Goal: Check status: Check status

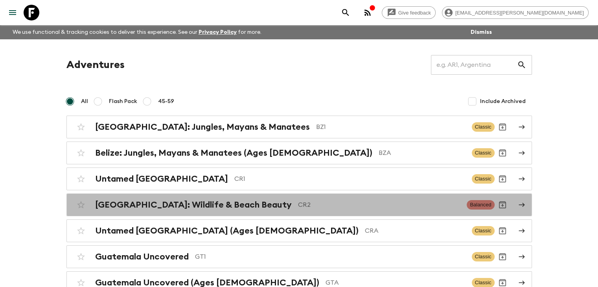
click at [249, 204] on div "[GEOGRAPHIC_DATA]: Wildlife & Beach Beauty CR2" at bounding box center [278, 205] width 366 height 10
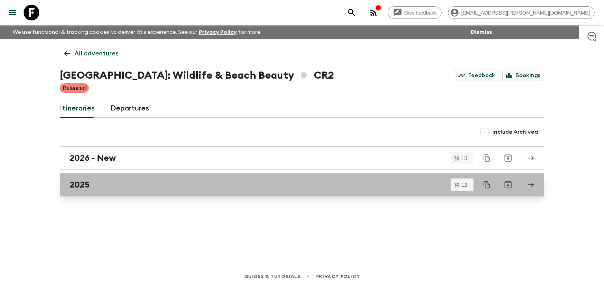
click at [87, 187] on h2 "2025" at bounding box center [80, 185] width 20 height 10
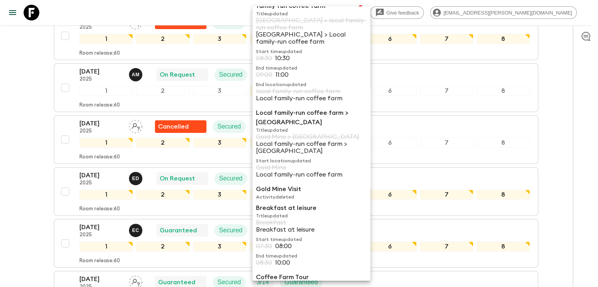
scroll to position [222, 0]
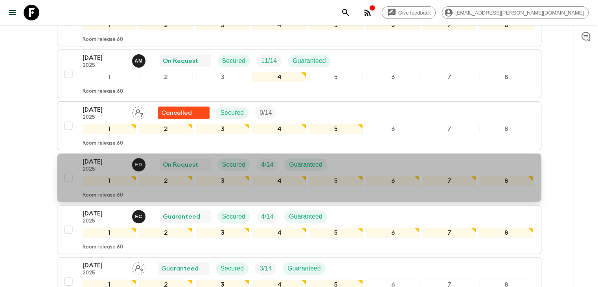
click at [97, 158] on p "[DATE]" at bounding box center [104, 161] width 43 height 9
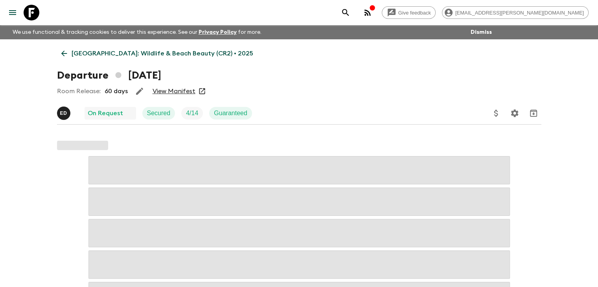
click at [181, 92] on link "View Manifest" at bounding box center [174, 91] width 43 height 8
